Goal: Information Seeking & Learning: Find specific fact

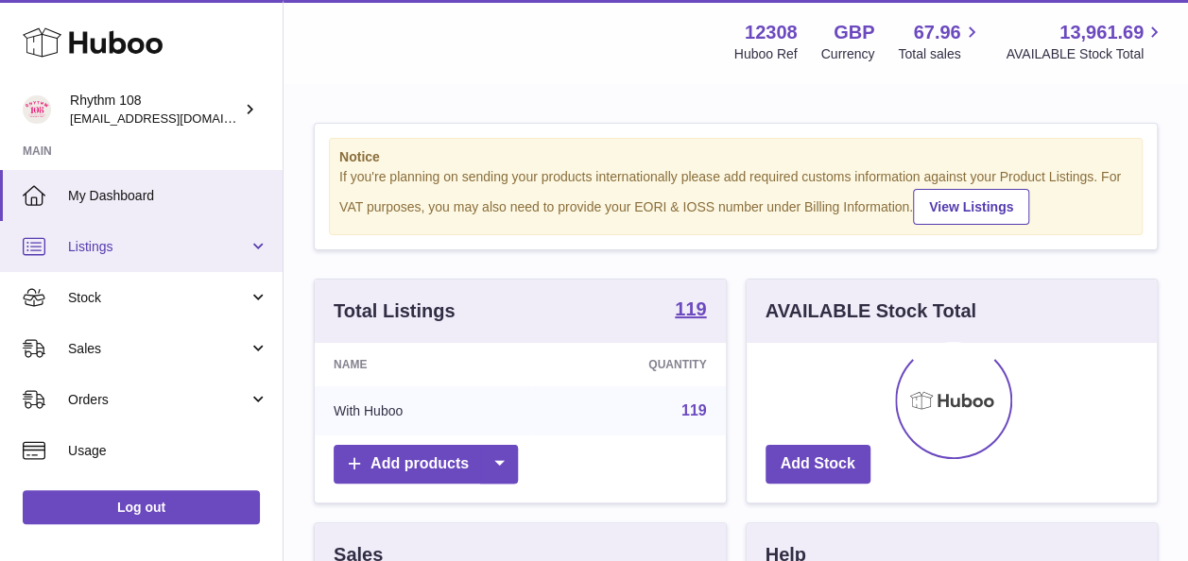
scroll to position [295, 410]
click at [169, 241] on span "Listings" at bounding box center [158, 247] width 181 height 18
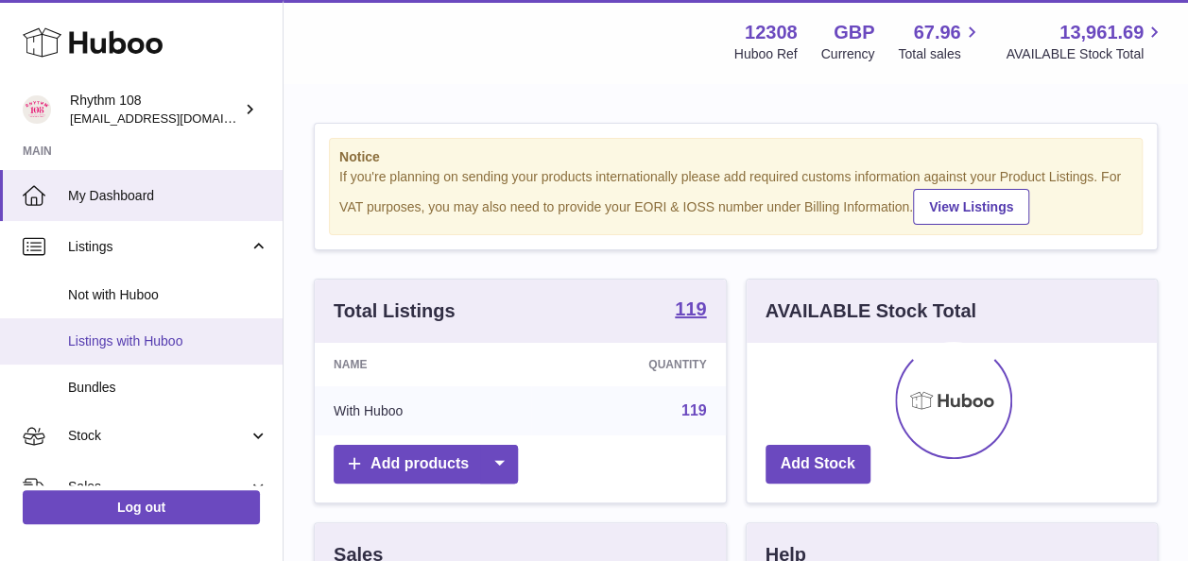
click at [112, 338] on span "Listings with Huboo" at bounding box center [168, 342] width 200 height 18
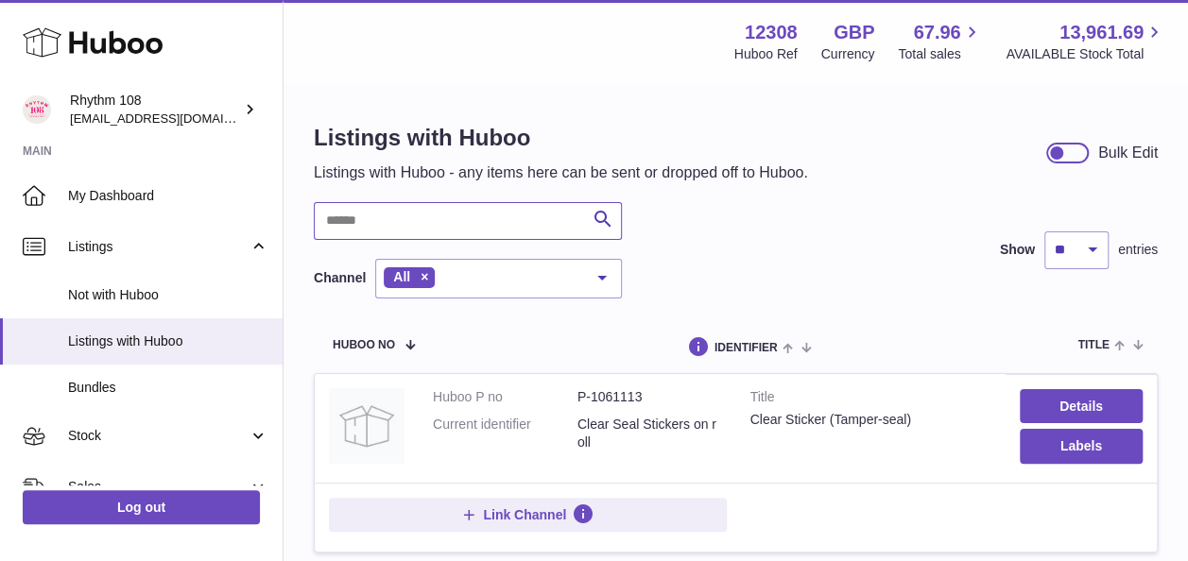
click at [374, 221] on input "text" at bounding box center [468, 221] width 308 height 38
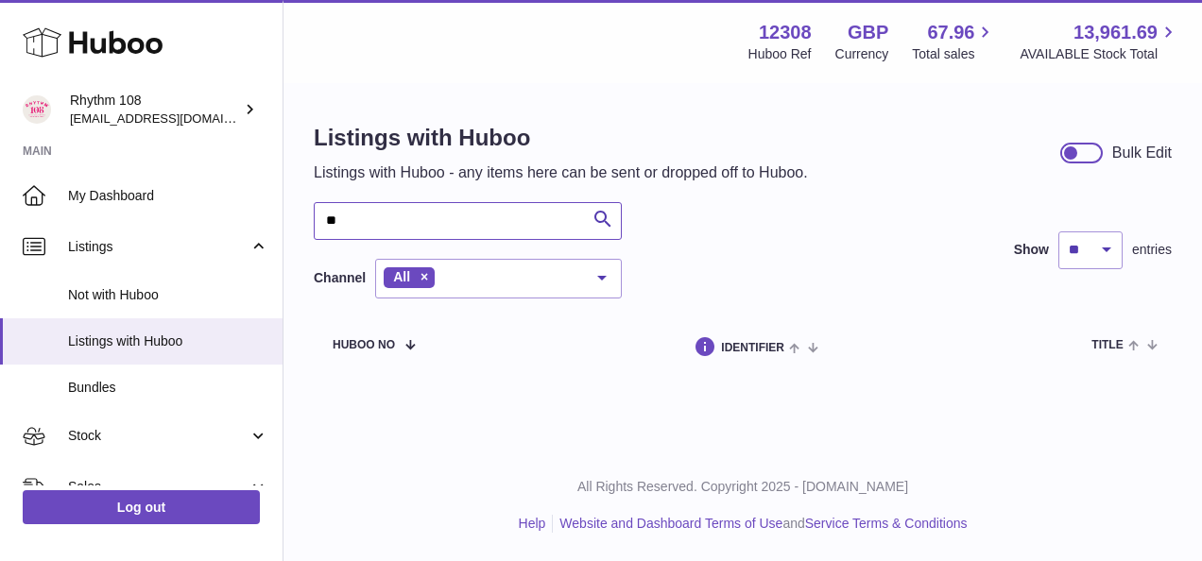
type input "*"
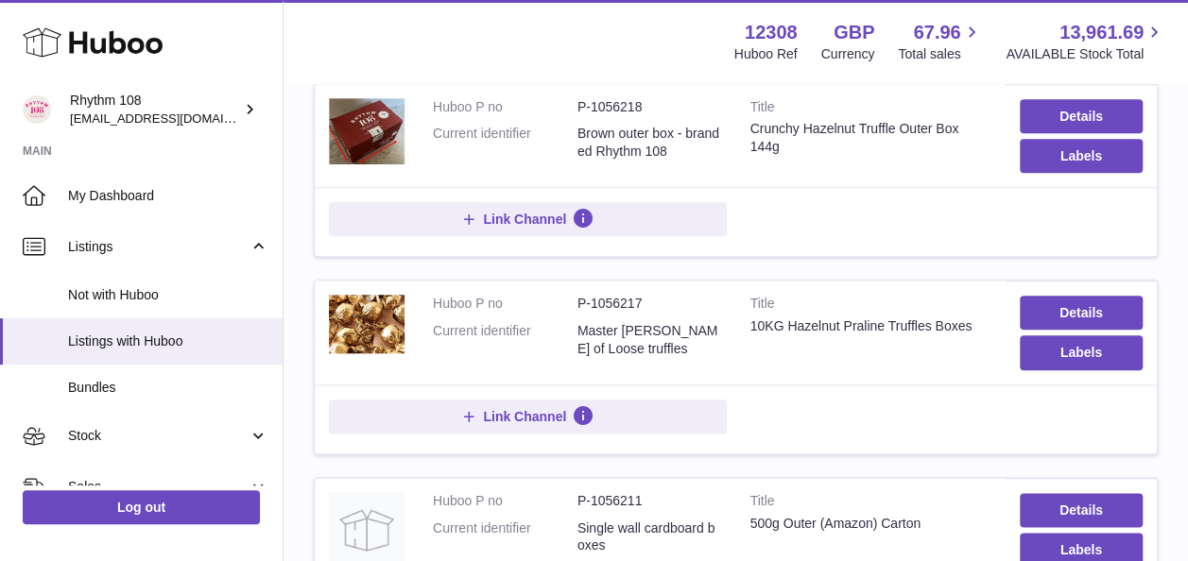
scroll to position [837, 0]
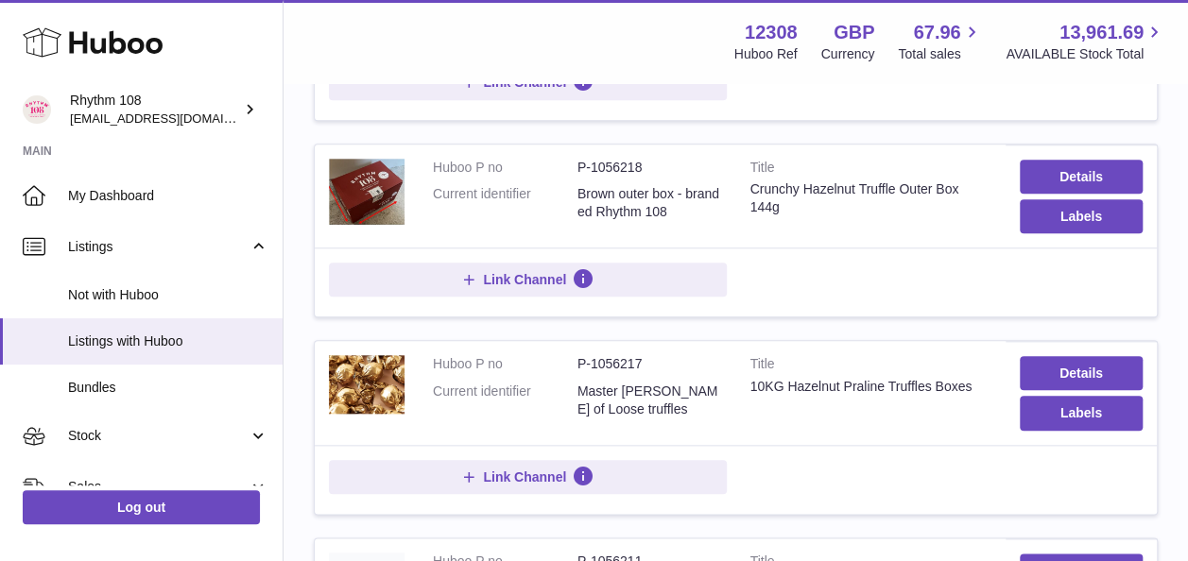
type input "***"
click at [603, 165] on dd "P-1056218" at bounding box center [649, 168] width 145 height 18
copy dd "1056218"
